Goal: Task Accomplishment & Management: Manage account settings

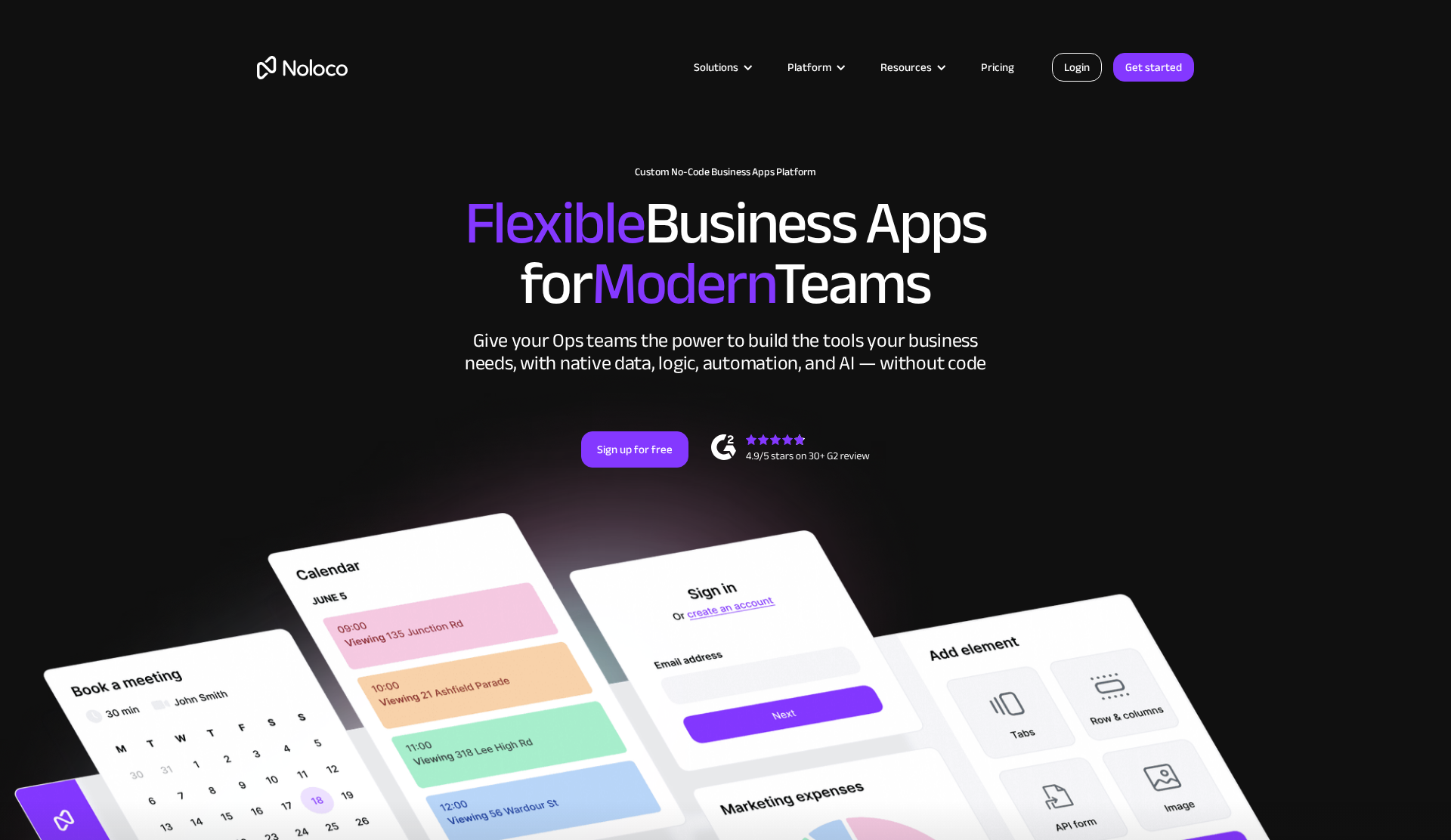
click at [1076, 78] on link "Login" at bounding box center [1076, 67] width 50 height 29
click at [1080, 77] on link "Login" at bounding box center [1076, 67] width 50 height 29
click at [1087, 75] on link "Login" at bounding box center [1076, 67] width 50 height 29
